Goal: Information Seeking & Learning: Find specific fact

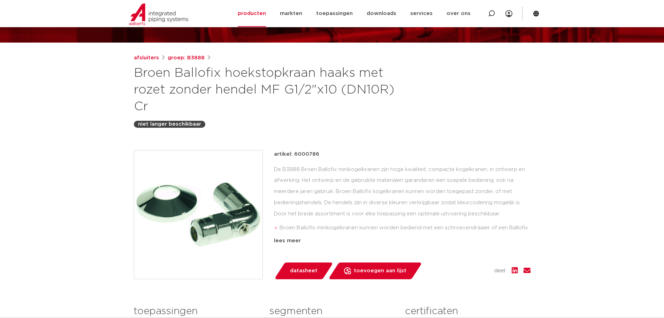
click at [306, 152] on p "artikel: 6000786" at bounding box center [296, 154] width 45 height 8
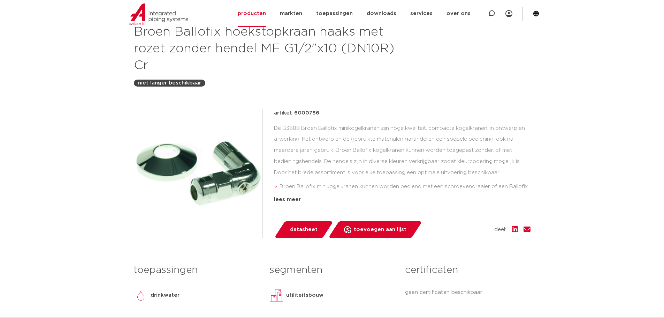
scroll to position [70, 0]
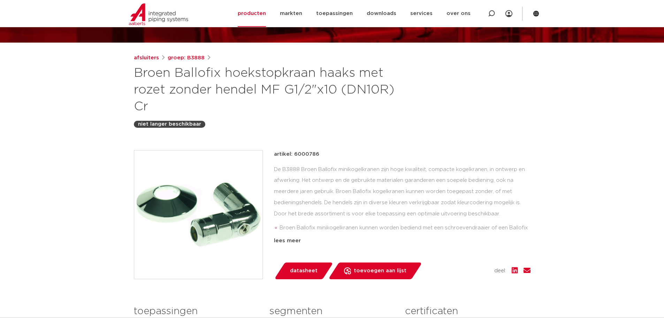
click at [196, 58] on link "groep: B3888" at bounding box center [186, 58] width 37 height 8
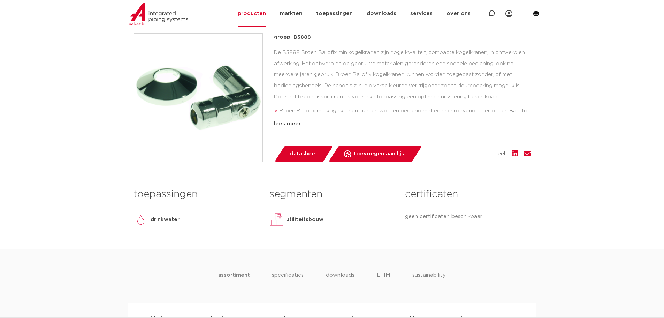
scroll to position [244, 0]
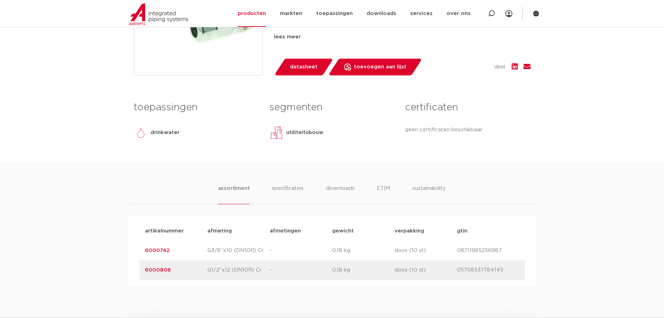
click at [159, 268] on link "6000808" at bounding box center [158, 269] width 26 height 5
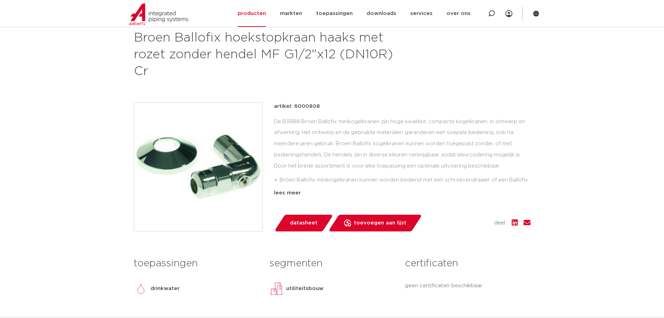
scroll to position [105, 0]
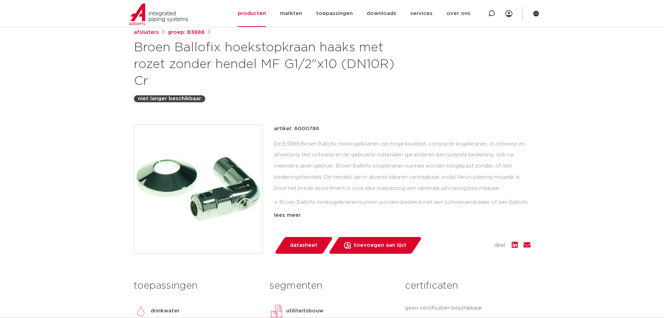
scroll to position [105, 0]
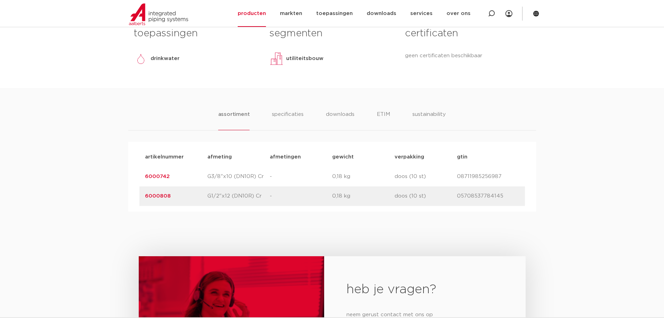
scroll to position [349, 0]
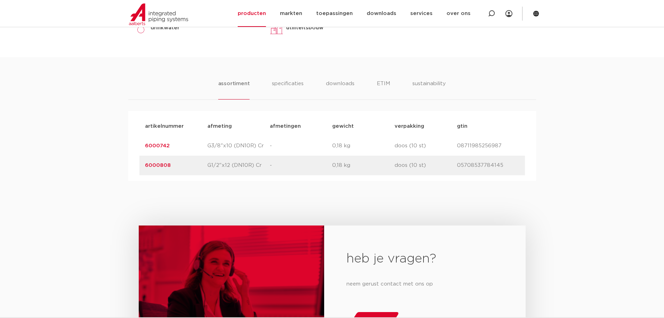
click at [162, 165] on link "6000808" at bounding box center [158, 164] width 26 height 5
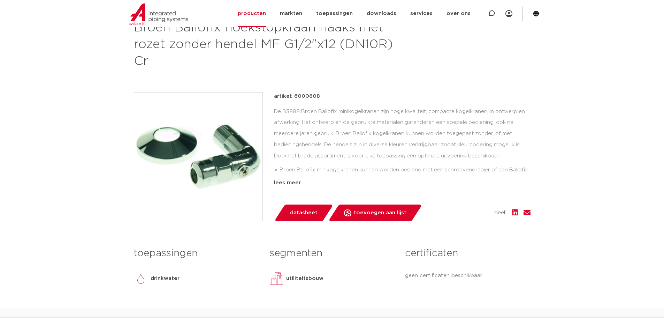
scroll to position [139, 0]
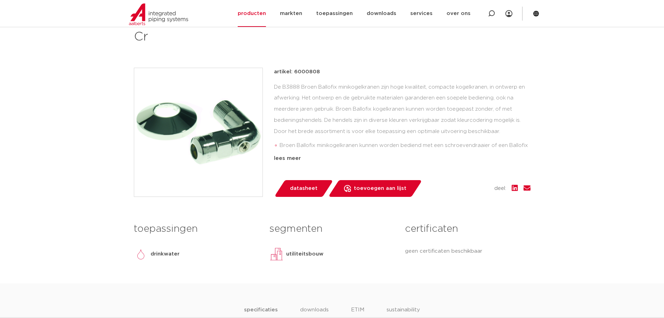
click at [305, 71] on p "artikel: 6000808" at bounding box center [297, 72] width 46 height 8
copy p "6000808"
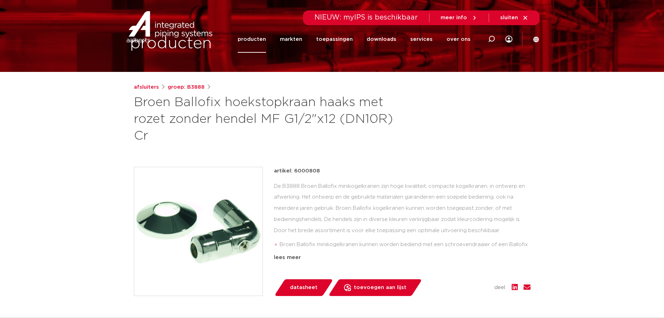
scroll to position [0, 0]
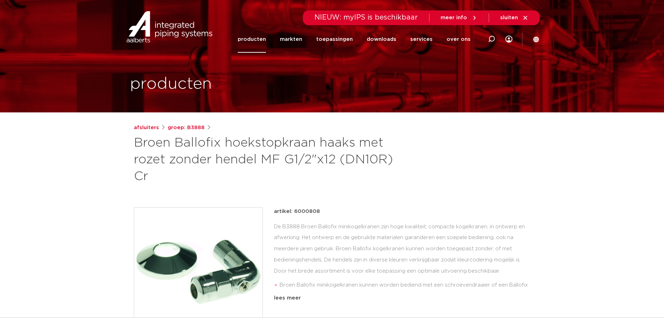
drag, startPoint x: 137, startPoint y: 143, endPoint x: 153, endPoint y: 183, distance: 42.9
click at [153, 183] on h1 "Broen Ballofix hoekstopkraan haaks met rozet zonder hendel MF G1/2"x12 (DN10R) …" at bounding box center [265, 160] width 262 height 50
copy h1 "Broen Ballofix hoekstopkraan haaks met rozet zonder hendel MF G1/2"x12 (DN10R) …"
click at [301, 213] on p "artikel: 6000808" at bounding box center [297, 211] width 46 height 8
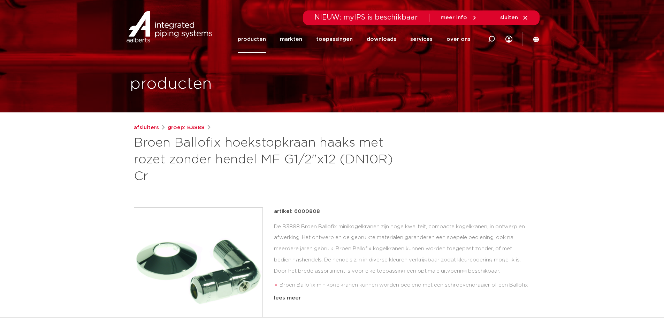
copy p "6000808"
